Goal: Task Accomplishment & Management: Complete application form

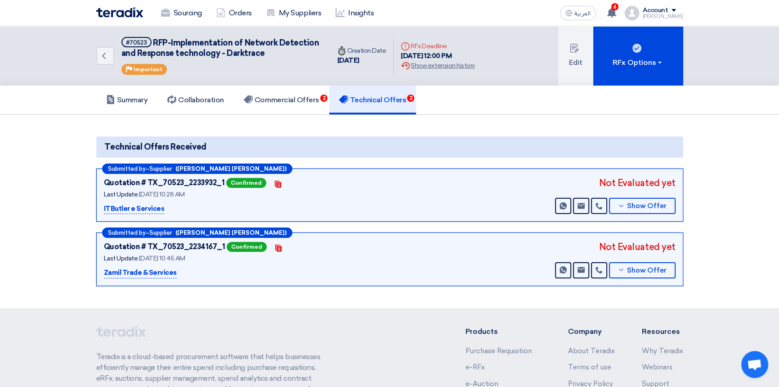
click at [289, 126] on section "Technical Offers Received Submitted by – Supplier (Mubbashar manshad Satti) Quo…" at bounding box center [389, 211] width 779 height 193
click at [119, 15] on img at bounding box center [119, 12] width 47 height 10
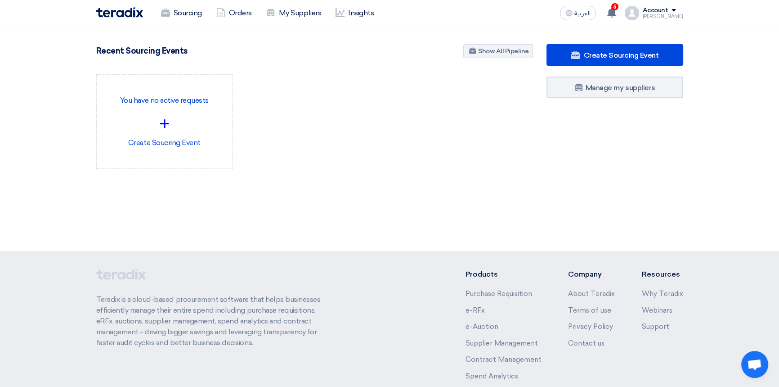
drag, startPoint x: 386, startPoint y: 13, endPoint x: 684, endPoint y: 159, distance: 331.8
click at [684, 159] on div "Create Sourcing Event Manage my suppliers" at bounding box center [615, 124] width 150 height 161
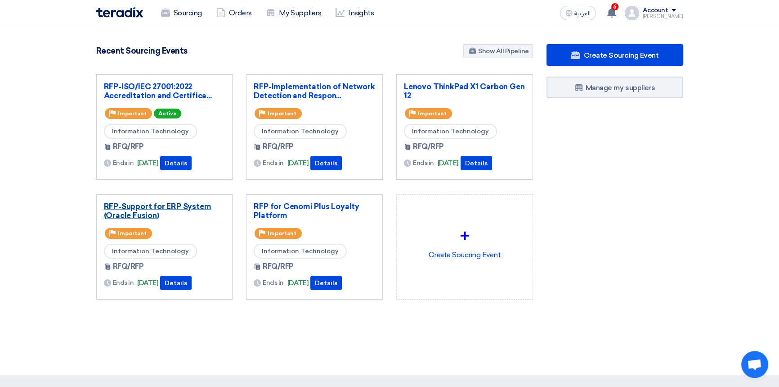
click at [159, 204] on link "RFP-Support for ERP System (Oracle Fusion)" at bounding box center [164, 211] width 121 height 18
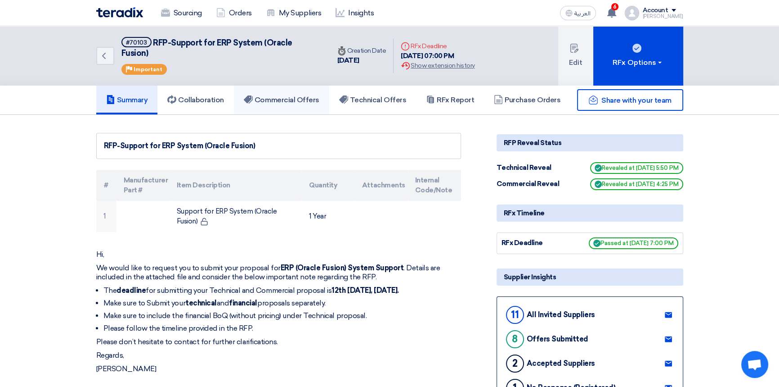
click at [293, 95] on h5 "Commercial Offers" at bounding box center [282, 99] width 76 height 9
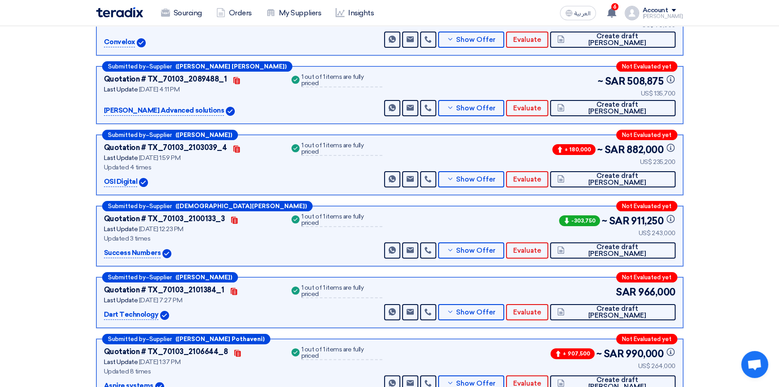
scroll to position [204, 0]
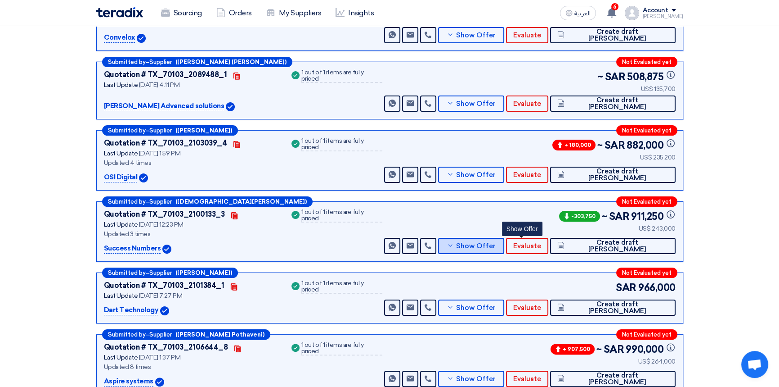
click at [496, 243] on span "Show Offer" at bounding box center [476, 246] width 40 height 7
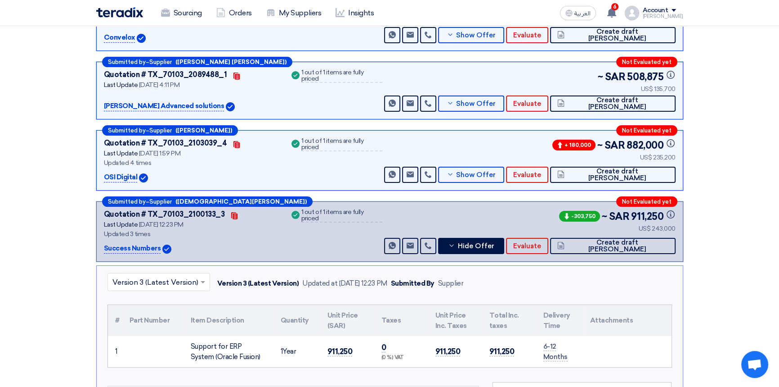
click at [158, 275] on input "text" at bounding box center [154, 282] width 84 height 15
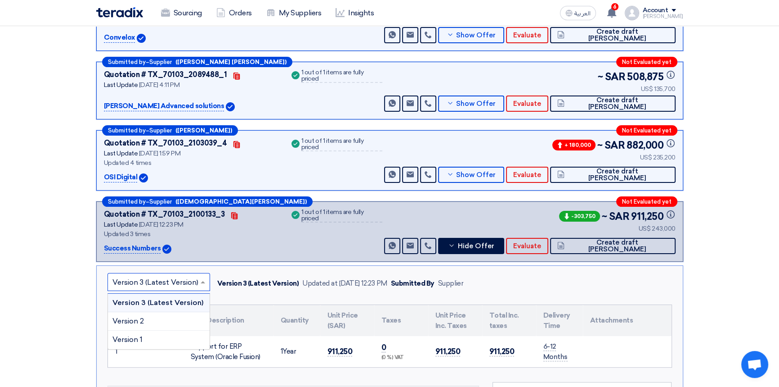
click at [157, 275] on input "text" at bounding box center [154, 282] width 84 height 15
click at [155, 298] on span "Version 3 (Latest Version)" at bounding box center [157, 302] width 91 height 9
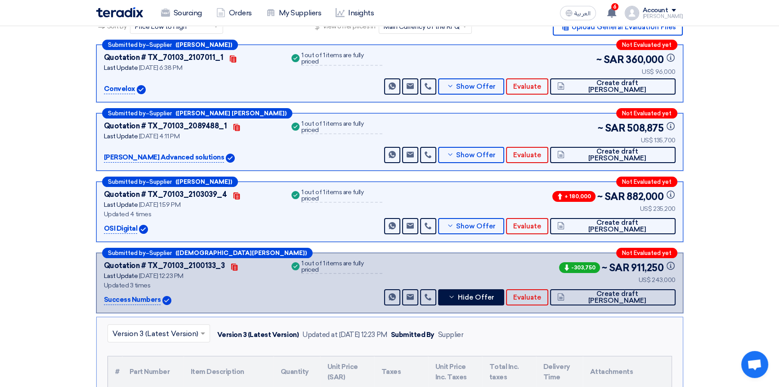
scroll to position [163, 0]
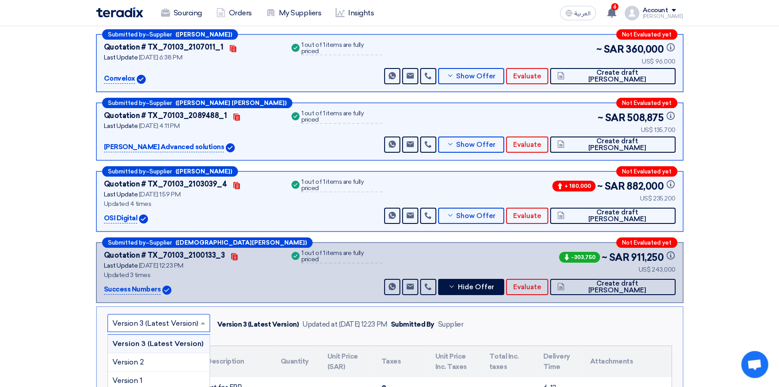
click at [174, 316] on input "text" at bounding box center [154, 323] width 84 height 15
click at [475, 315] on div "× Version 3 (Latest Version) Version 3 (Latest Version) Version 2 Version 1 Ver…" at bounding box center [390, 324] width 565 height 21
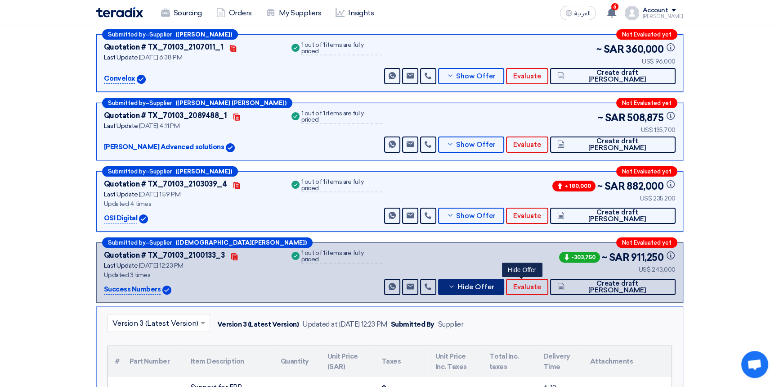
click at [494, 283] on span "Hide Offer" at bounding box center [476, 286] width 36 height 7
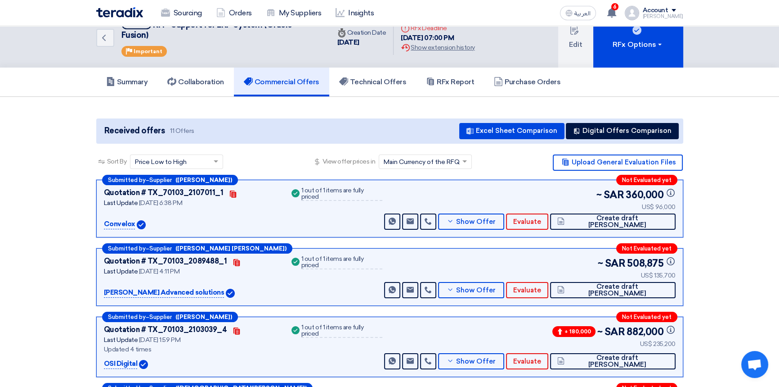
scroll to position [0, 0]
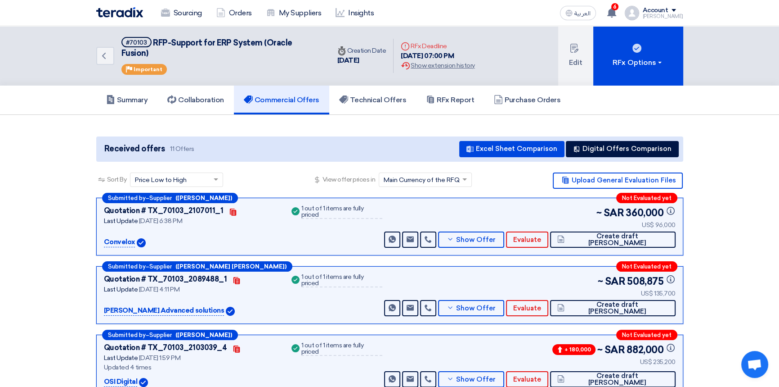
click at [132, 9] on img at bounding box center [119, 12] width 47 height 10
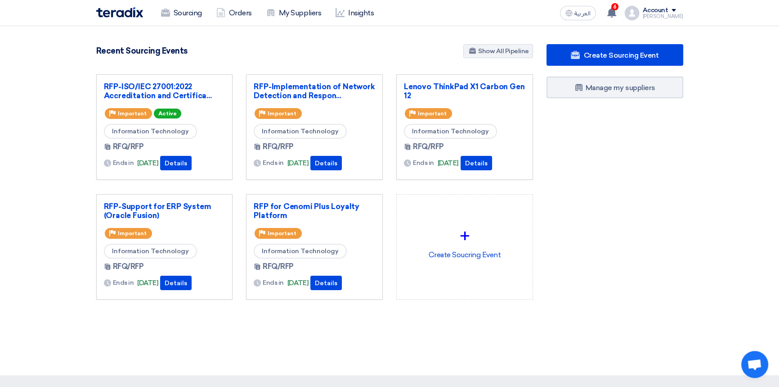
click at [126, 12] on img at bounding box center [119, 12] width 47 height 10
click at [180, 12] on link "Sourcing" at bounding box center [181, 13] width 55 height 20
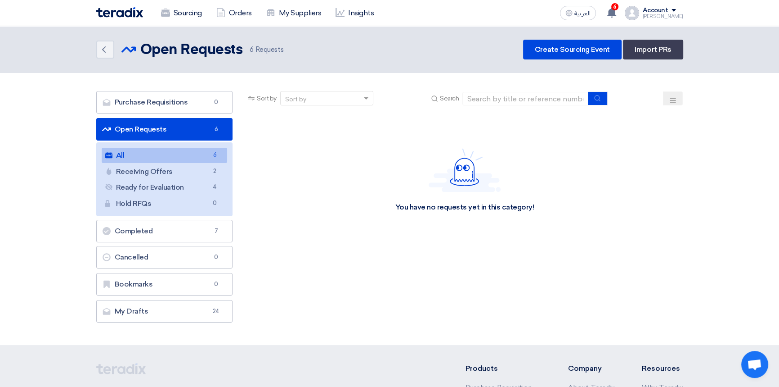
click at [119, 14] on img at bounding box center [119, 12] width 47 height 10
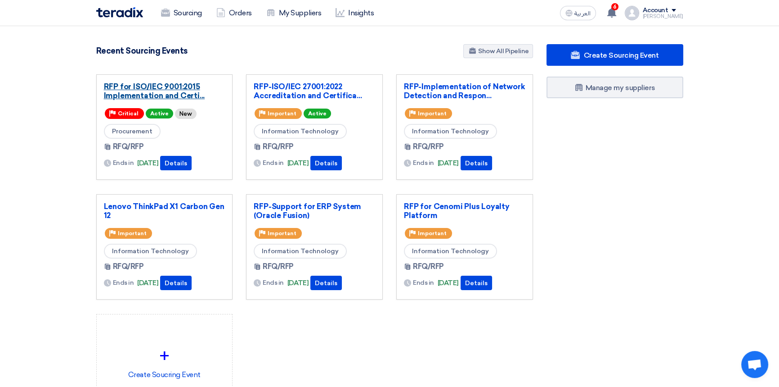
click at [150, 88] on link "RFP for ISO/IEC 9001:2015 Implementation and Certi..." at bounding box center [164, 91] width 121 height 18
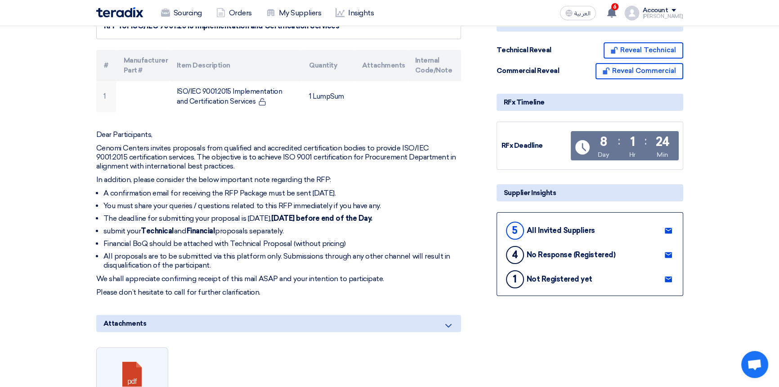
scroll to position [286, 0]
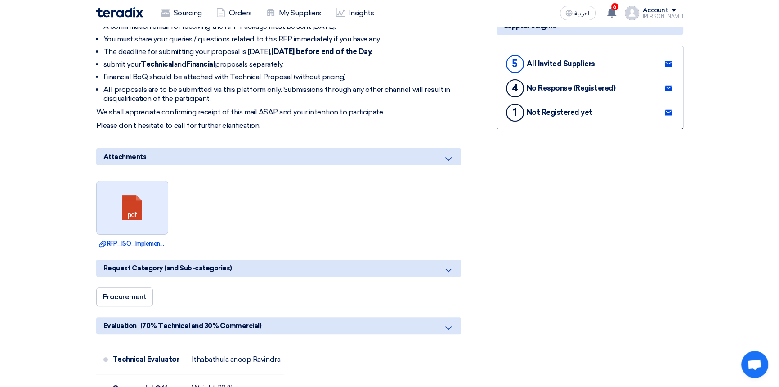
click at [133, 221] on link at bounding box center [133, 208] width 72 height 54
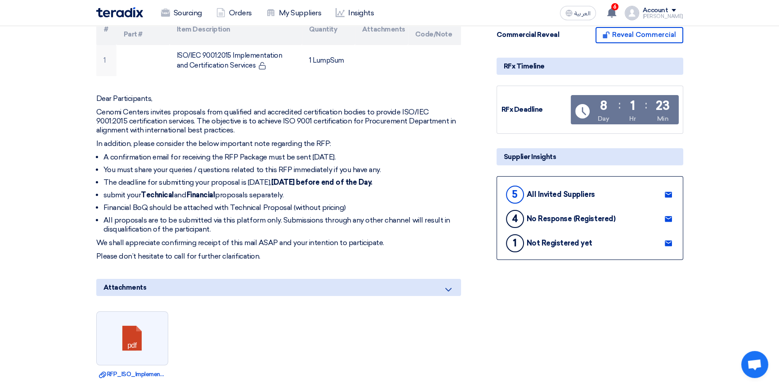
scroll to position [0, 0]
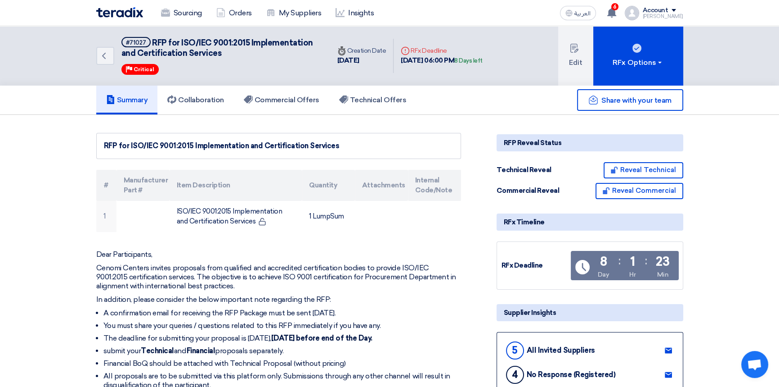
click at [122, 13] on img at bounding box center [119, 12] width 47 height 10
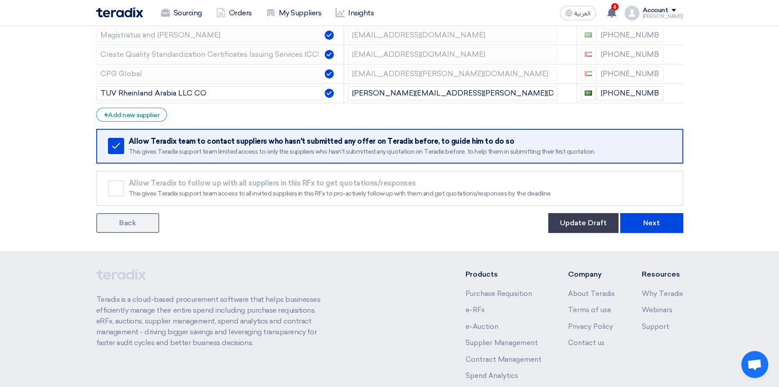
scroll to position [250, 0]
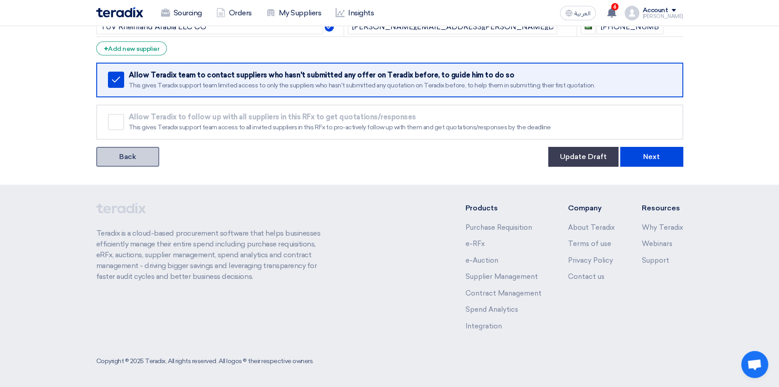
click at [122, 151] on link "Back" at bounding box center [127, 157] width 63 height 20
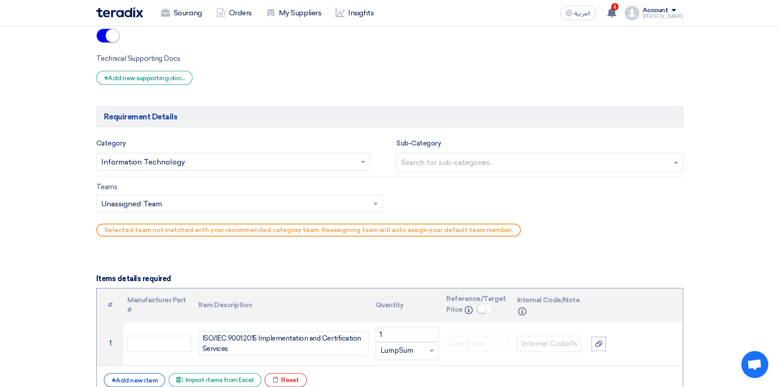
scroll to position [736, 0]
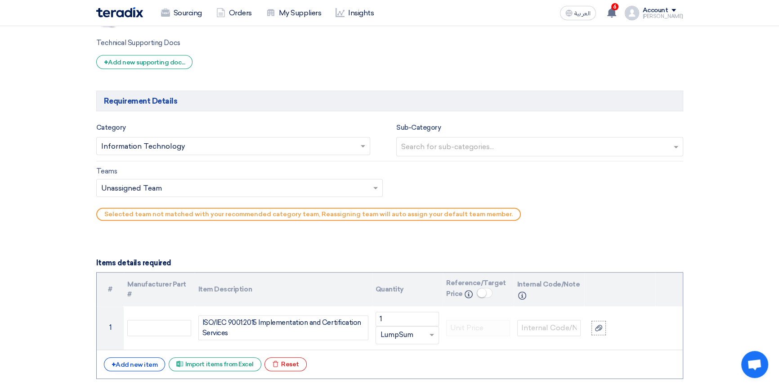
click at [193, 148] on input "text" at bounding box center [229, 146] width 256 height 15
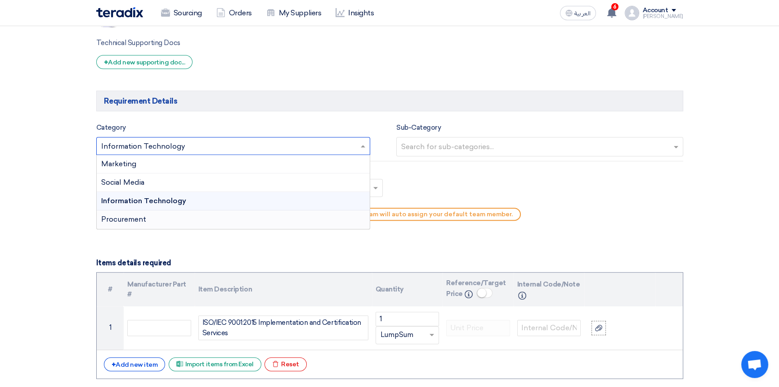
click at [148, 221] on div "Procurement" at bounding box center [234, 219] width 274 height 18
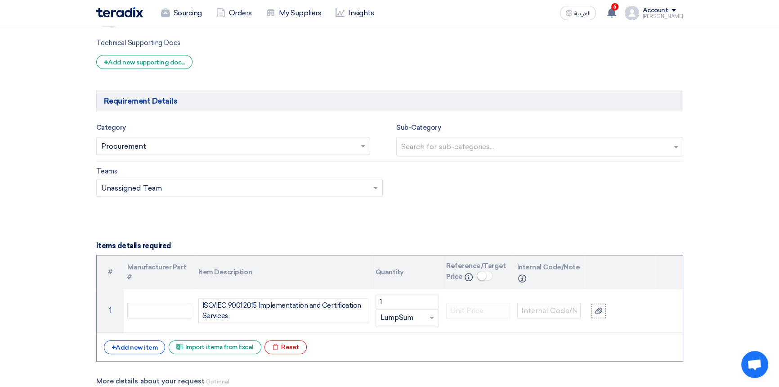
click at [454, 148] on input "text" at bounding box center [540, 147] width 279 height 15
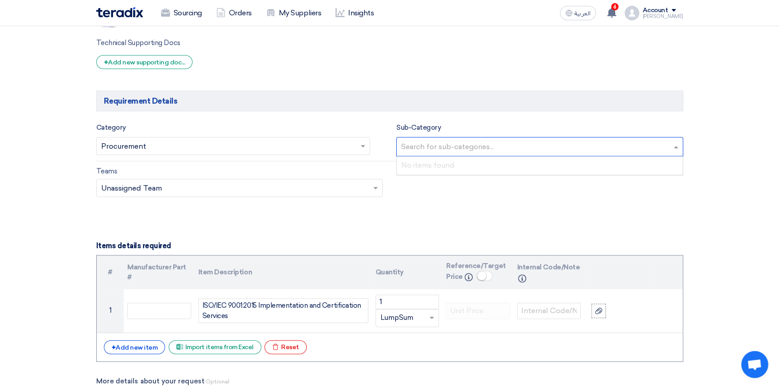
click at [454, 148] on input "text" at bounding box center [540, 147] width 279 height 15
click at [445, 206] on div "Teams Teams.. × Unassigned Team ×" at bounding box center [390, 187] width 601 height 42
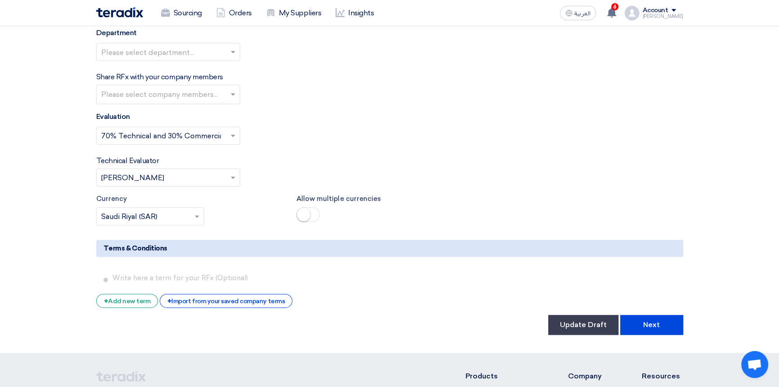
scroll to position [1498, 0]
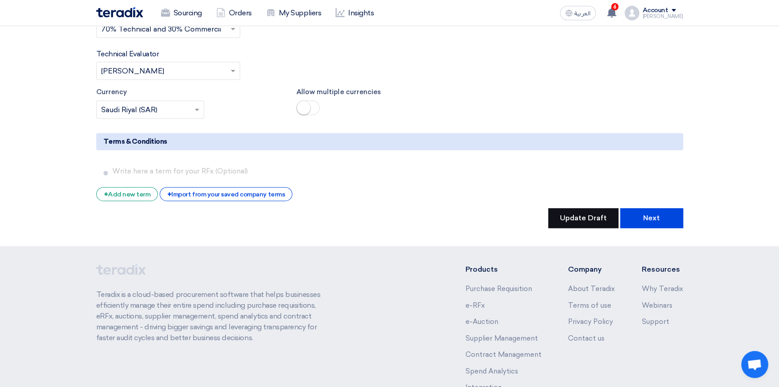
click at [569, 208] on button "Update Draft" at bounding box center [584, 218] width 70 height 20
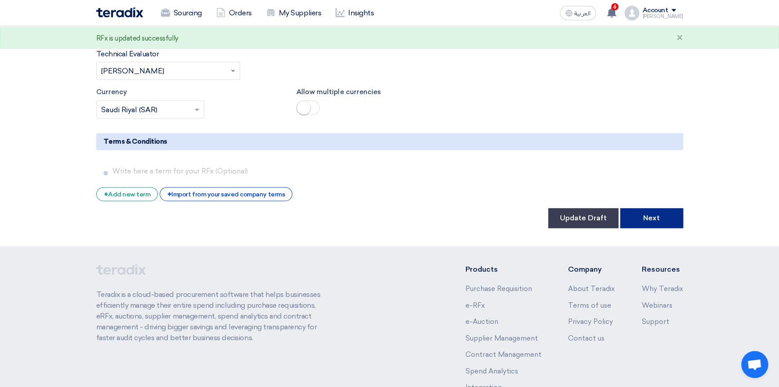
click at [648, 208] on button "Next" at bounding box center [652, 218] width 63 height 20
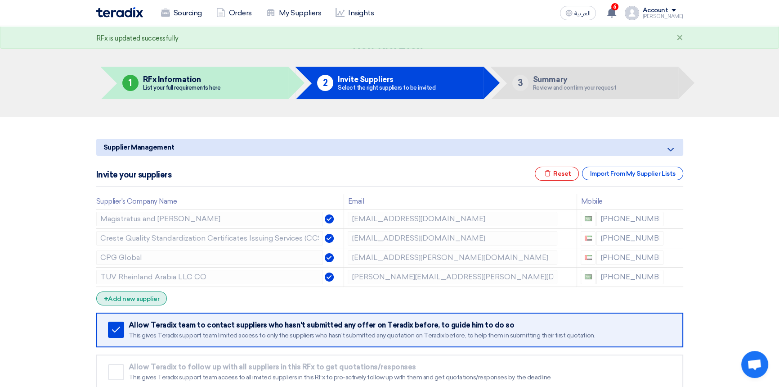
click at [135, 299] on div "+ Add new supplier" at bounding box center [131, 298] width 71 height 14
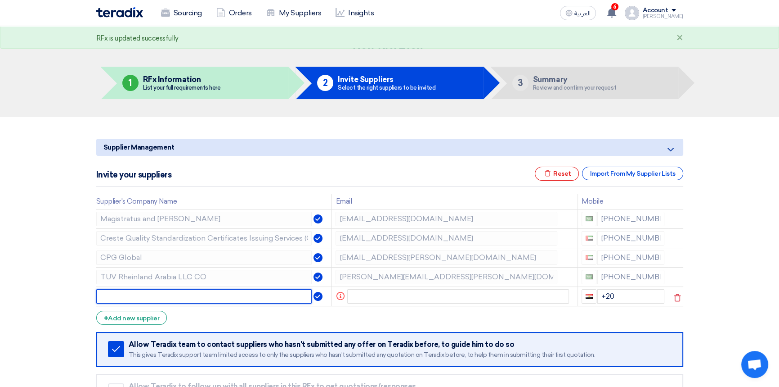
click at [165, 298] on input "text" at bounding box center [204, 296] width 216 height 14
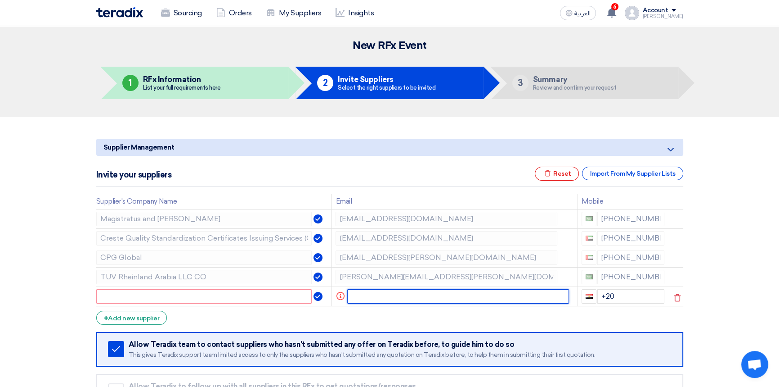
click at [396, 293] on input "text" at bounding box center [458, 296] width 222 height 14
paste input "[PERSON_NAME] <[EMAIL_ADDRESS][DOMAIN_NAME]>"
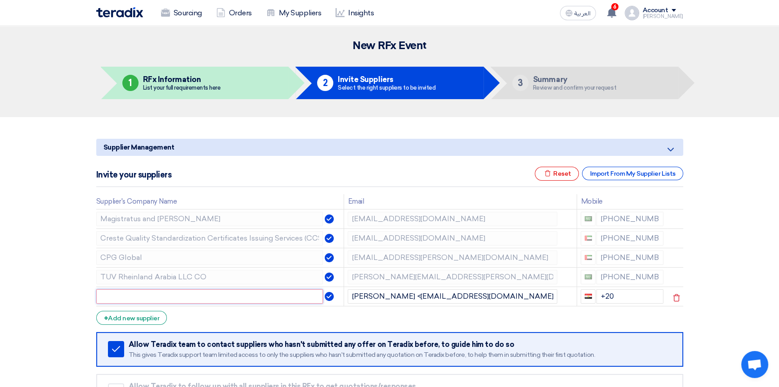
click at [207, 299] on input "text" at bounding box center [209, 296] width 227 height 14
drag, startPoint x: 425, startPoint y: 295, endPoint x: 332, endPoint y: 296, distance: 93.6
click at [332, 296] on tr "[PERSON_NAME] <[EMAIL_ADDRESS][DOMAIN_NAME]> +20" at bounding box center [389, 295] width 587 height 19
type input "[EMAIL_ADDRESS][DOMAIN_NAME]"
click at [124, 292] on input "text" at bounding box center [209, 296] width 227 height 14
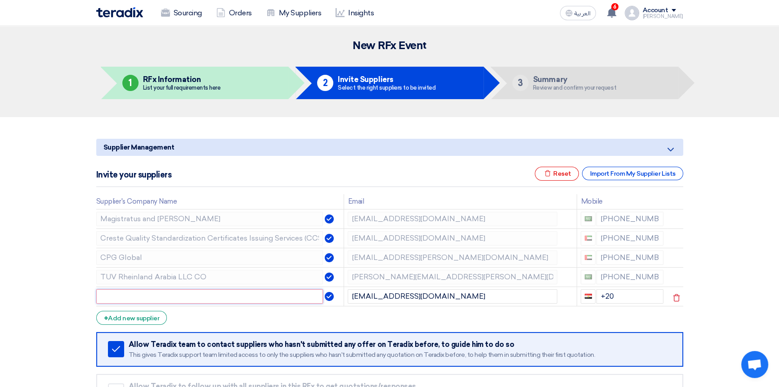
paste input "[PERSON_NAME] <[EMAIL_ADDRESS][DOMAIN_NAME]>"
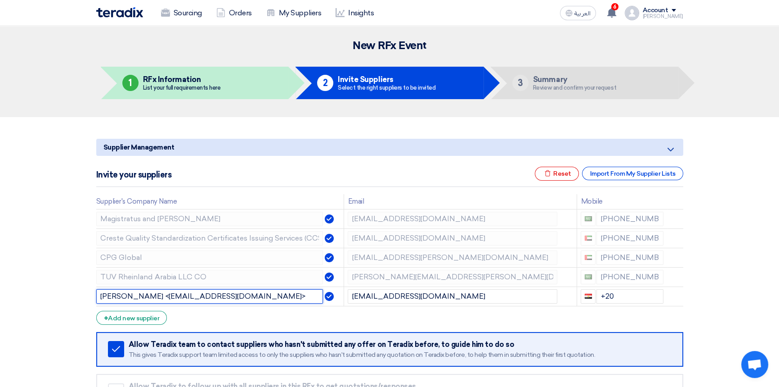
drag, startPoint x: 204, startPoint y: 295, endPoint x: 76, endPoint y: 295, distance: 127.3
click at [76, 295] on section "Supplier Management Minimize/Maximize Category Invite your suppliers Excel file…" at bounding box center [389, 285] width 779 height 337
type input "Maxicert"
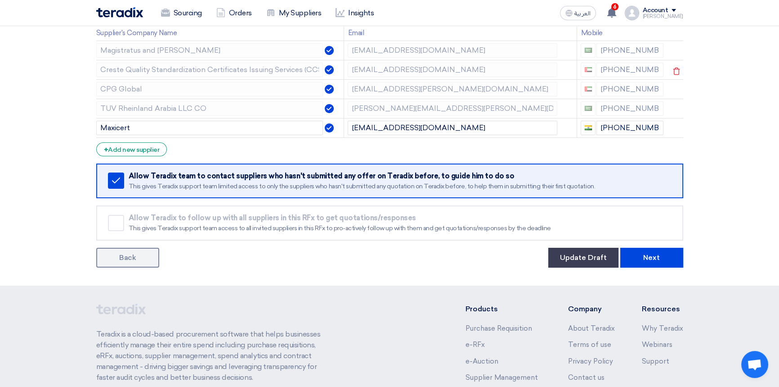
scroll to position [81, 0]
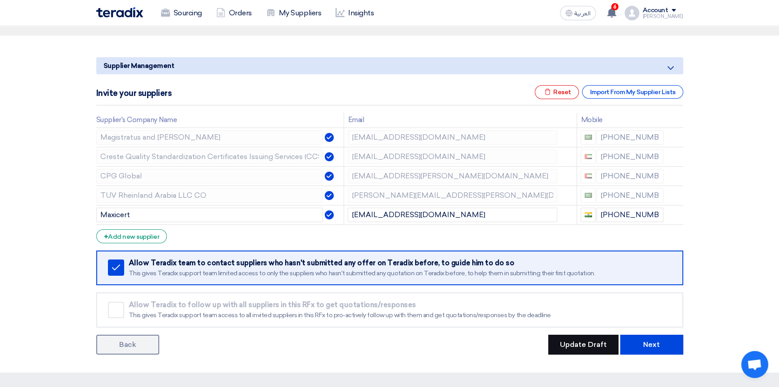
click at [601, 346] on button "Update Draft" at bounding box center [584, 344] width 70 height 20
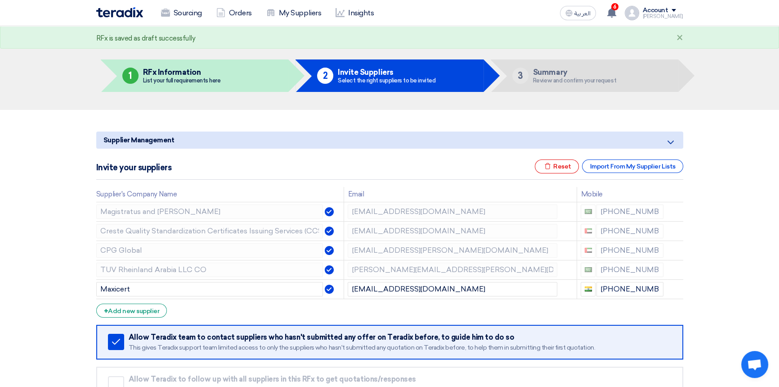
scroll to position [269, 0]
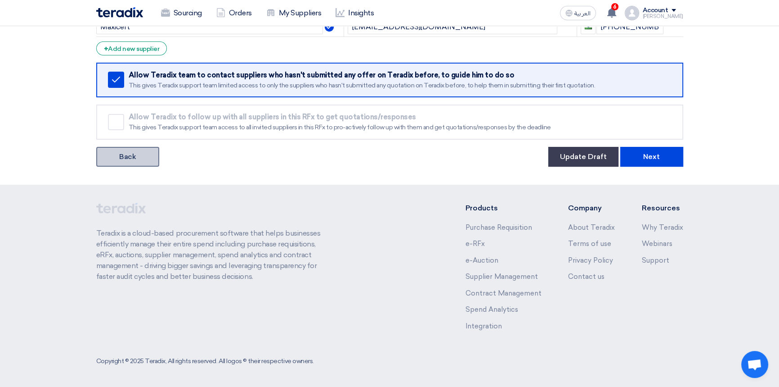
click at [128, 154] on link "Back" at bounding box center [127, 157] width 63 height 20
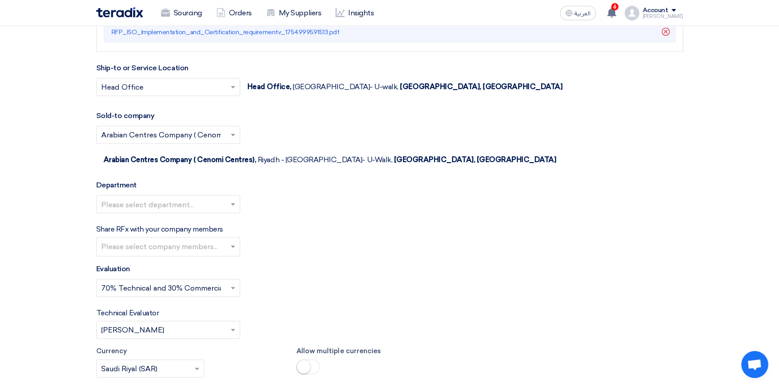
scroll to position [1268, 0]
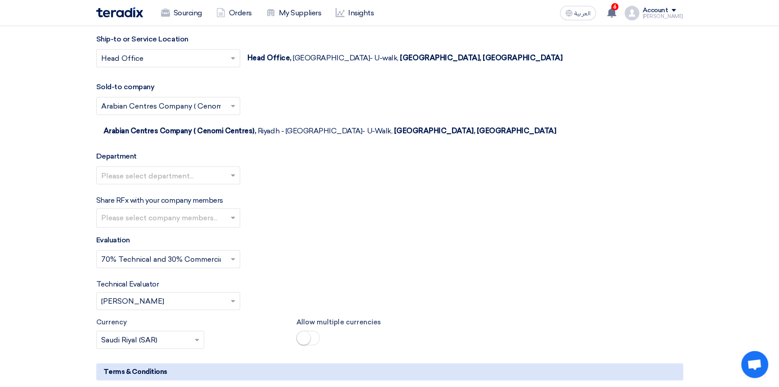
click at [144, 168] on input "text" at bounding box center [163, 175] width 125 height 15
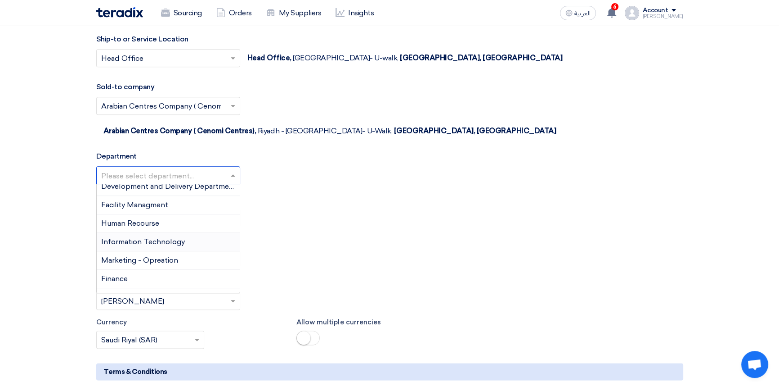
scroll to position [39, 0]
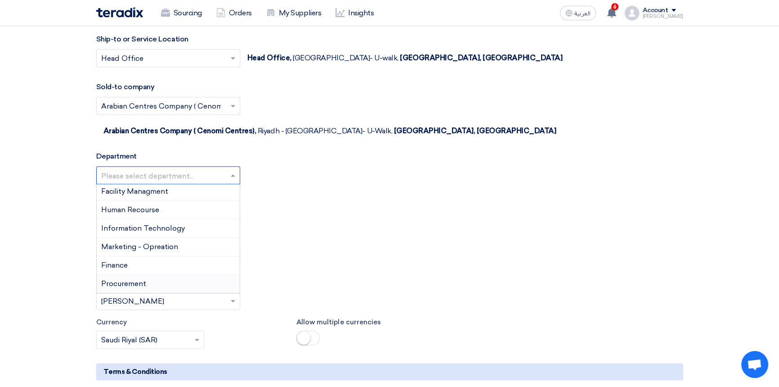
click at [143, 279] on span "Procurement" at bounding box center [123, 283] width 45 height 9
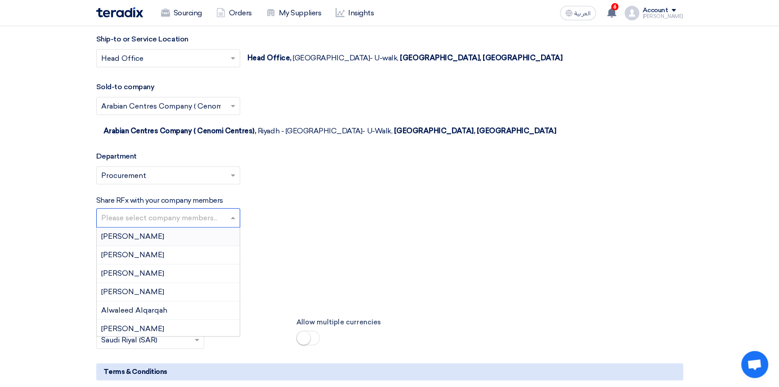
click at [135, 211] on input "text" at bounding box center [169, 218] width 136 height 15
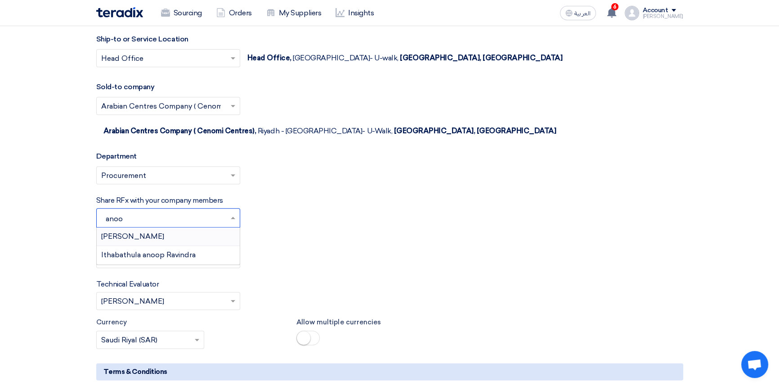
type input "anoop"
click at [139, 232] on span "Ithabathula anoop Ravindra" at bounding box center [148, 236] width 94 height 9
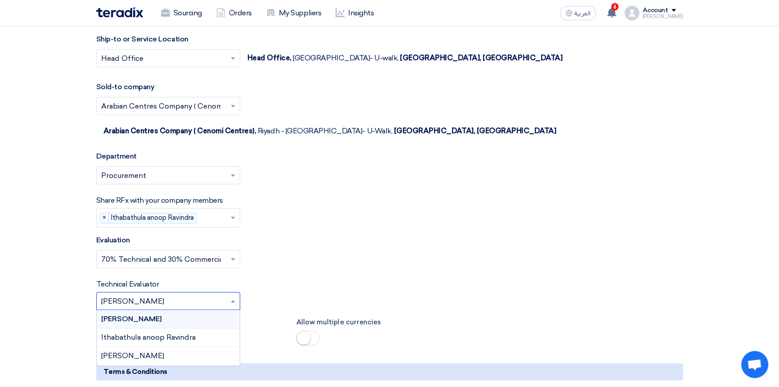
click at [172, 294] on input "text" at bounding box center [163, 301] width 125 height 15
click at [145, 333] on span "Ithabathula anoop Ravindra" at bounding box center [148, 337] width 94 height 9
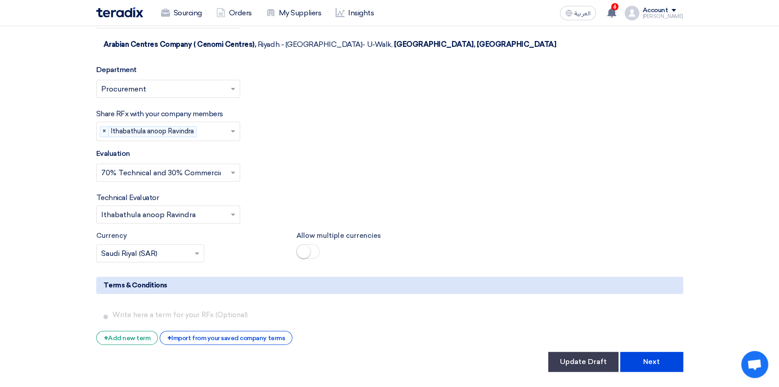
scroll to position [1431, 0]
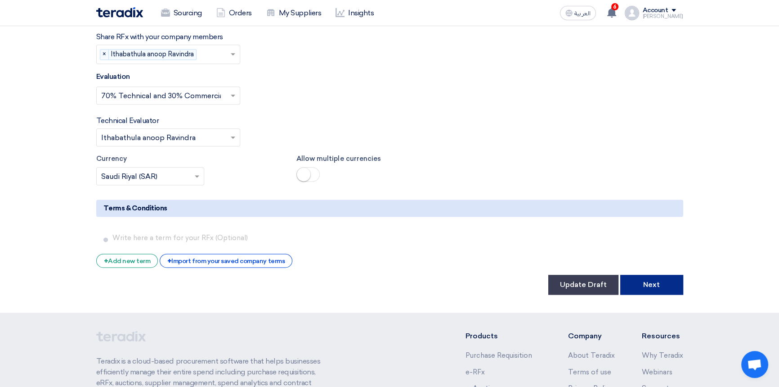
click at [649, 274] on button "Next" at bounding box center [652, 284] width 63 height 20
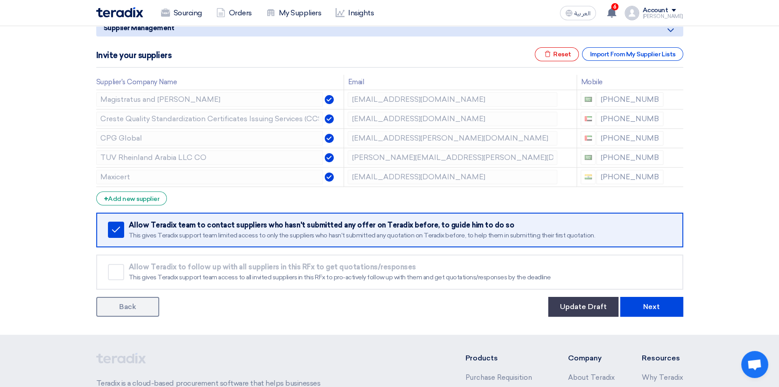
scroll to position [204, 0]
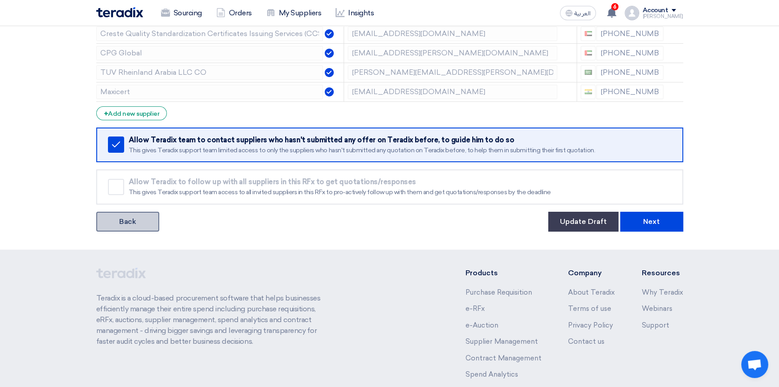
click at [121, 223] on link "Back" at bounding box center [127, 221] width 63 height 20
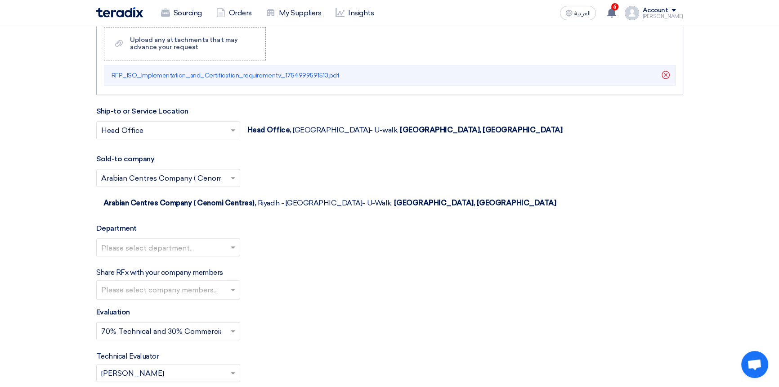
scroll to position [1227, 0]
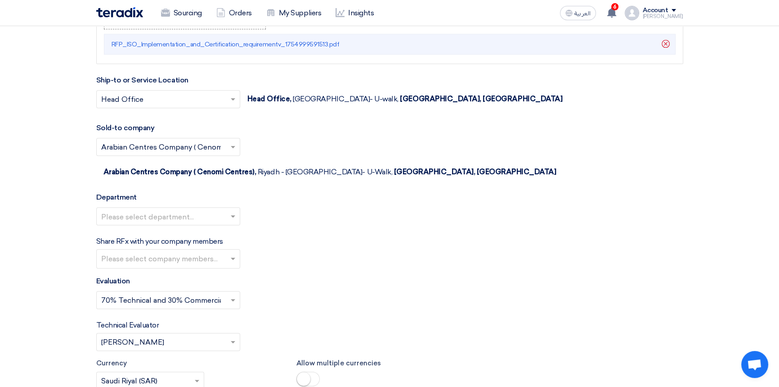
click at [162, 209] on input "text" at bounding box center [163, 216] width 125 height 15
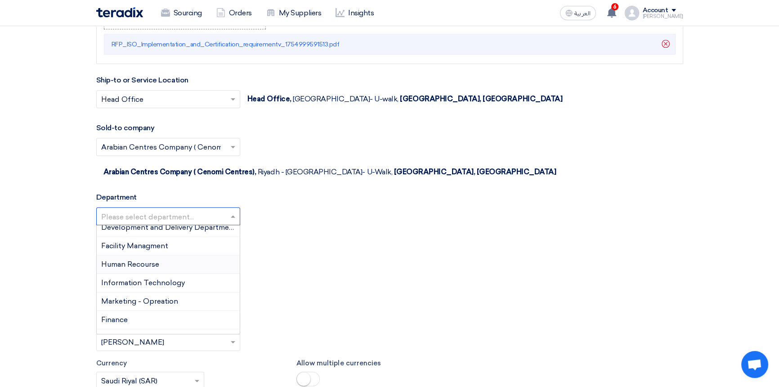
scroll to position [39, 0]
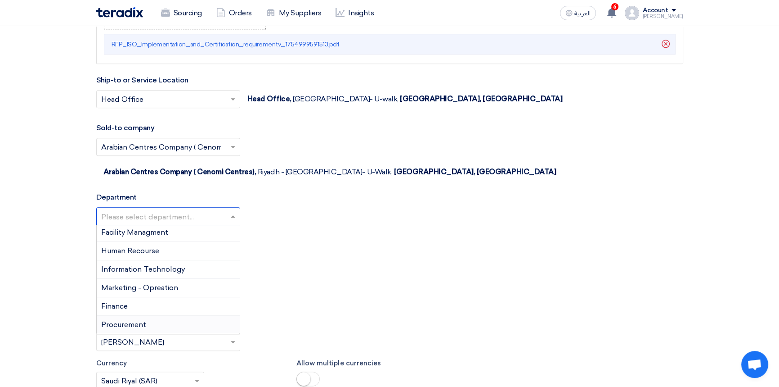
click at [132, 320] on span "Procurement" at bounding box center [123, 324] width 45 height 9
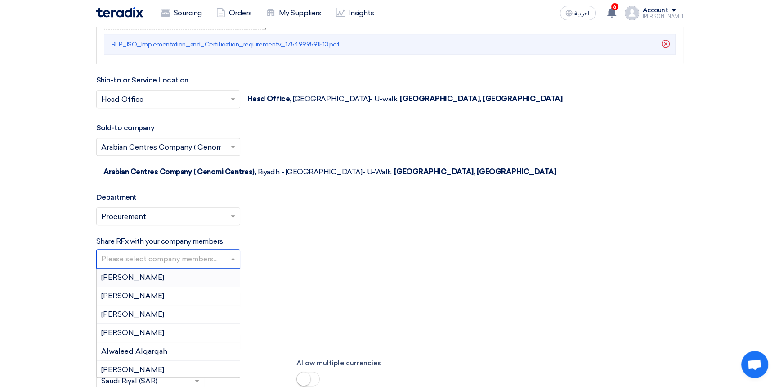
click at [145, 252] on input "text" at bounding box center [169, 259] width 136 height 15
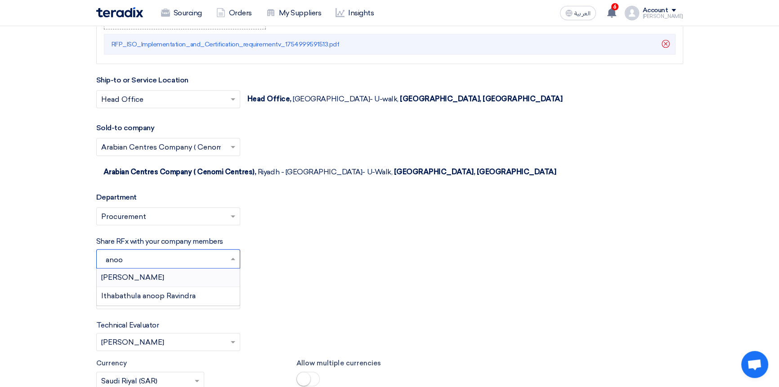
type input "anoop"
click at [166, 273] on span "Ithabathula anoop Ravindra" at bounding box center [148, 277] width 94 height 9
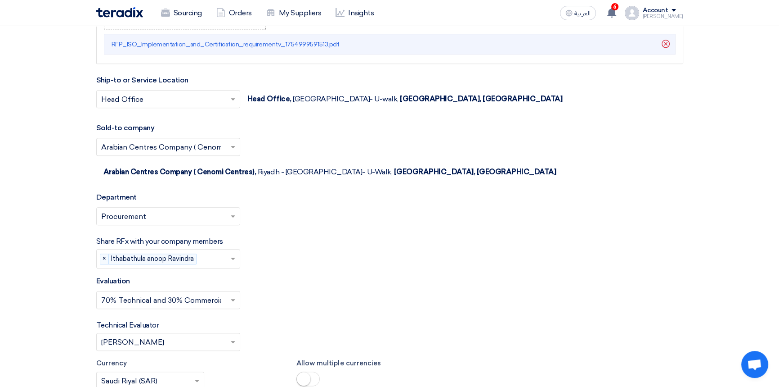
click at [143, 335] on input "text" at bounding box center [163, 342] width 125 height 15
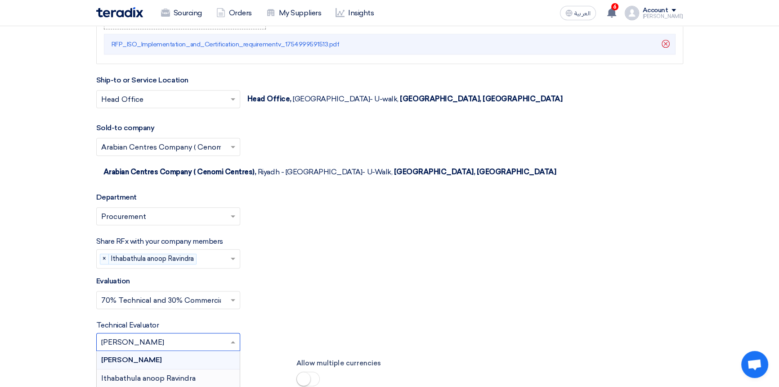
click at [136, 373] on span "Ithabathula anoop Ravindra" at bounding box center [148, 377] width 94 height 9
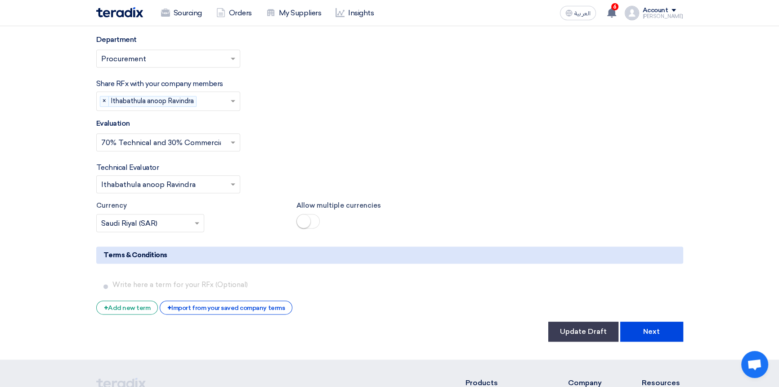
scroll to position [1472, 0]
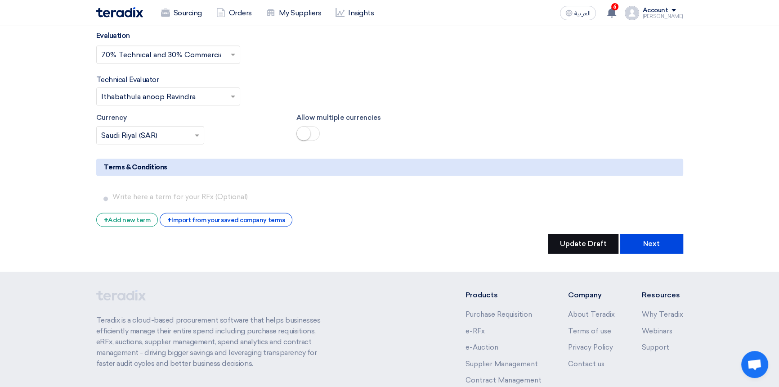
click at [588, 234] on button "Update Draft" at bounding box center [584, 244] width 70 height 20
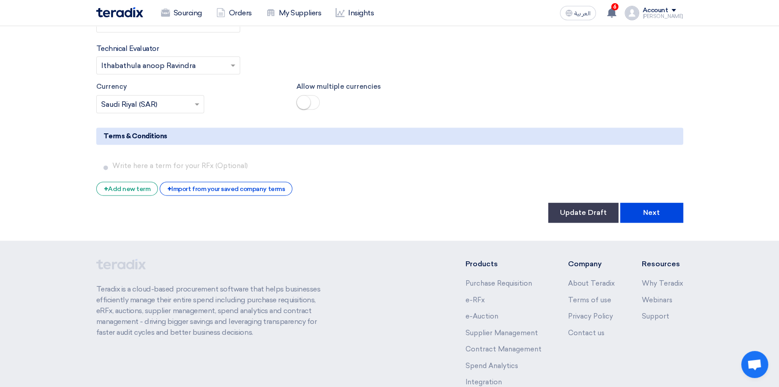
scroll to position [1539, 0]
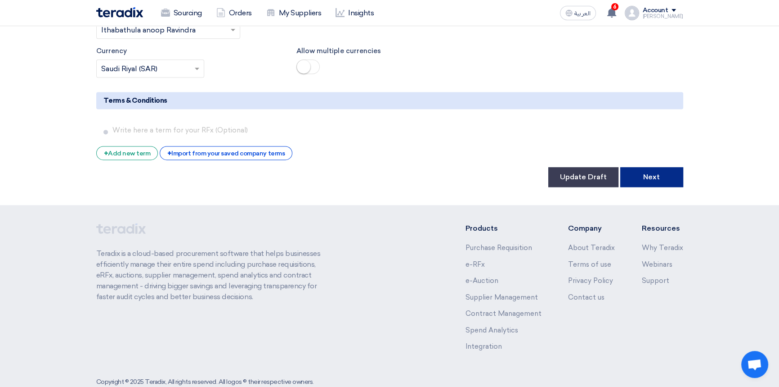
click at [637, 167] on button "Next" at bounding box center [652, 177] width 63 height 20
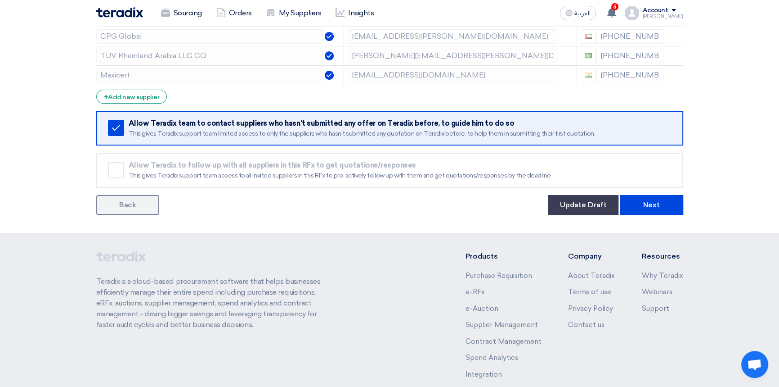
scroll to position [245, 0]
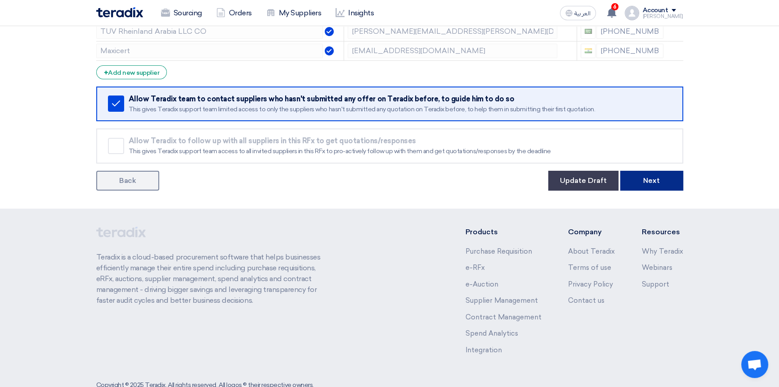
click at [659, 184] on button "Next" at bounding box center [652, 181] width 63 height 20
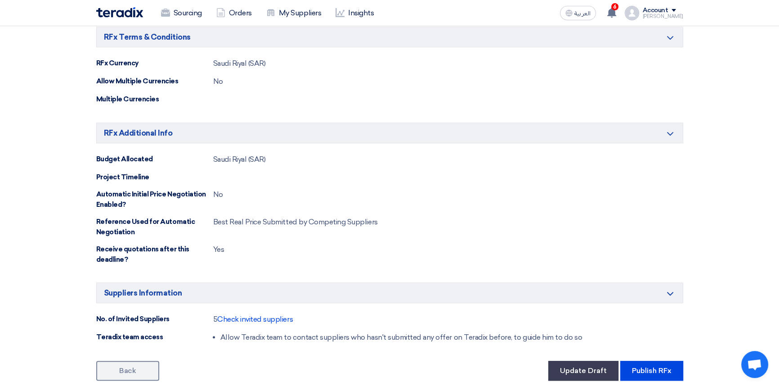
scroll to position [531, 0]
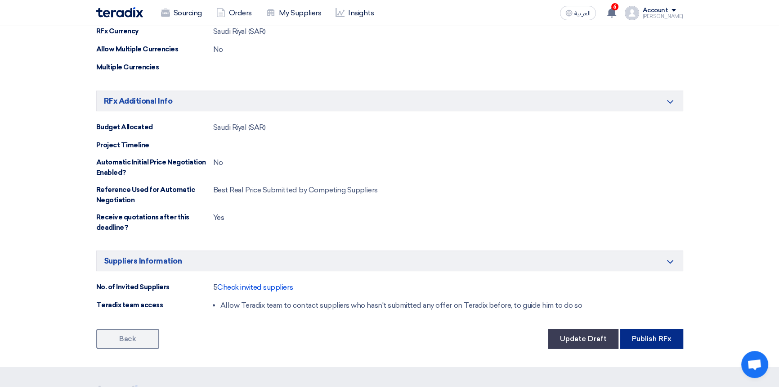
click at [657, 343] on button "Publish RFx" at bounding box center [652, 338] width 63 height 20
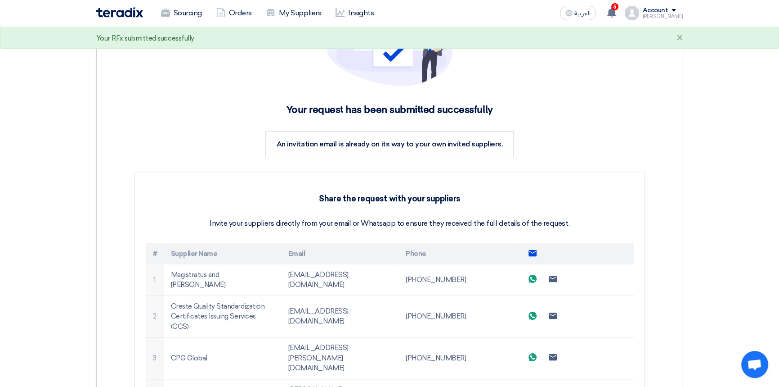
scroll to position [122, 0]
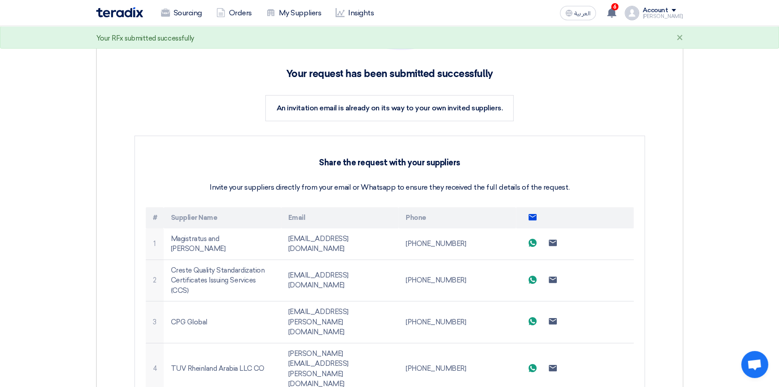
click at [533, 217] on use at bounding box center [533, 216] width 8 height 6
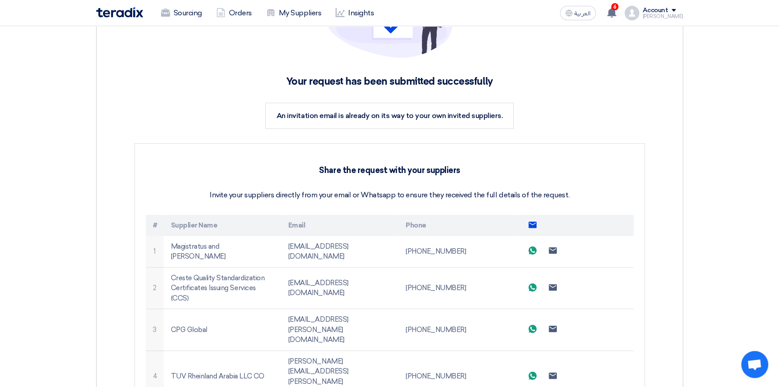
scroll to position [368, 0]
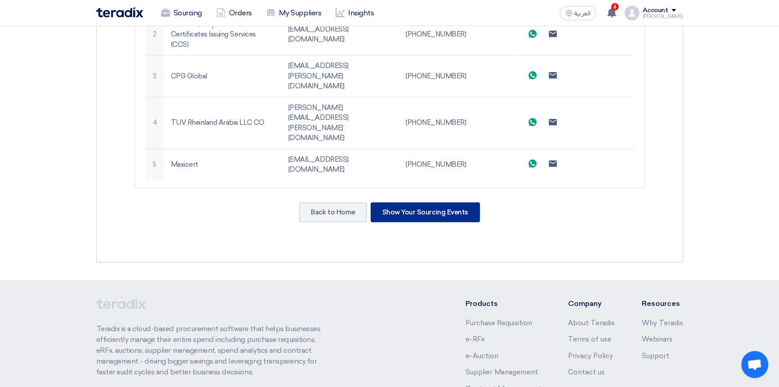
click at [415, 202] on div "Show Your Sourcing Events" at bounding box center [425, 212] width 109 height 20
